Goal: Ask a question

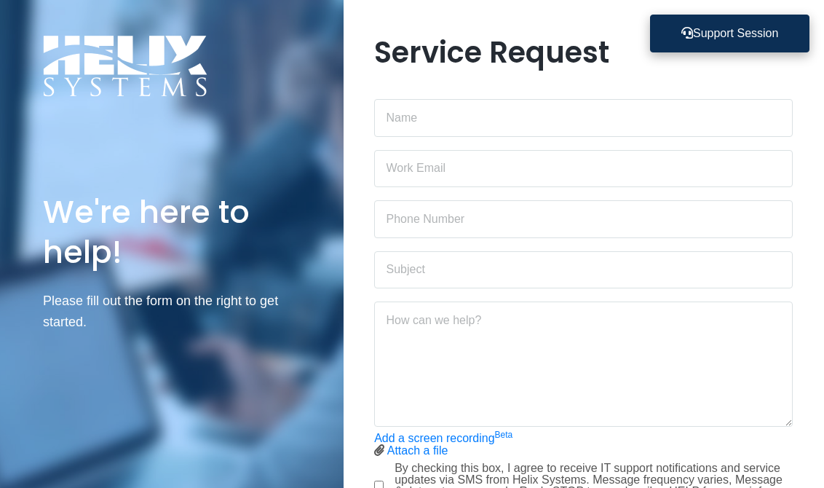
click at [718, 32] on button "Support Session" at bounding box center [730, 34] width 160 height 38
click at [717, 37] on button "Support Session" at bounding box center [730, 34] width 160 height 38
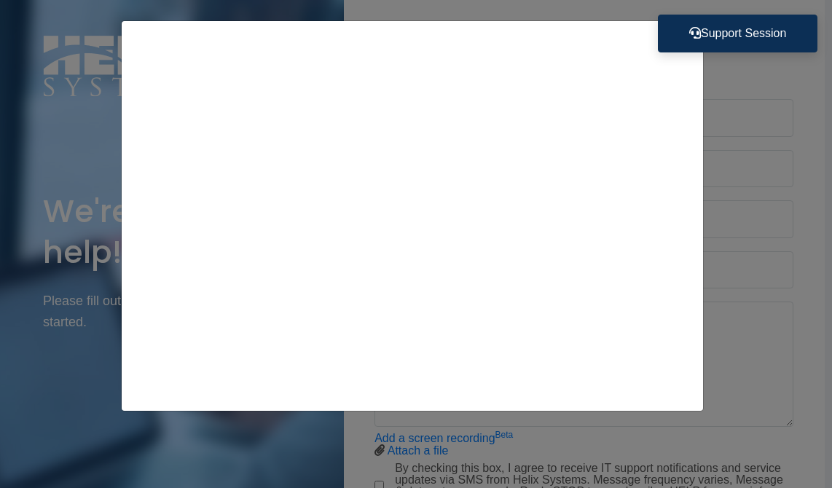
click at [767, 425] on div at bounding box center [416, 244] width 832 height 488
